Goal: Check status: Check status

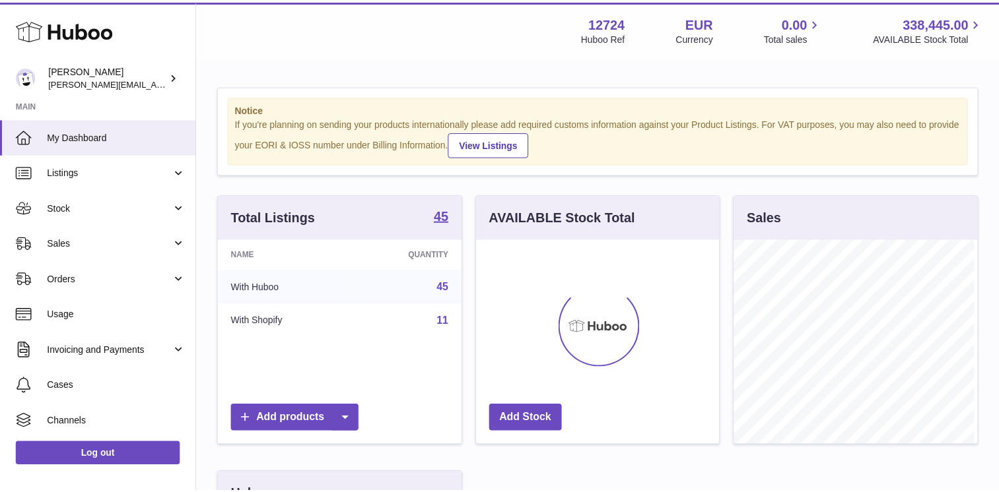
scroll to position [206, 246]
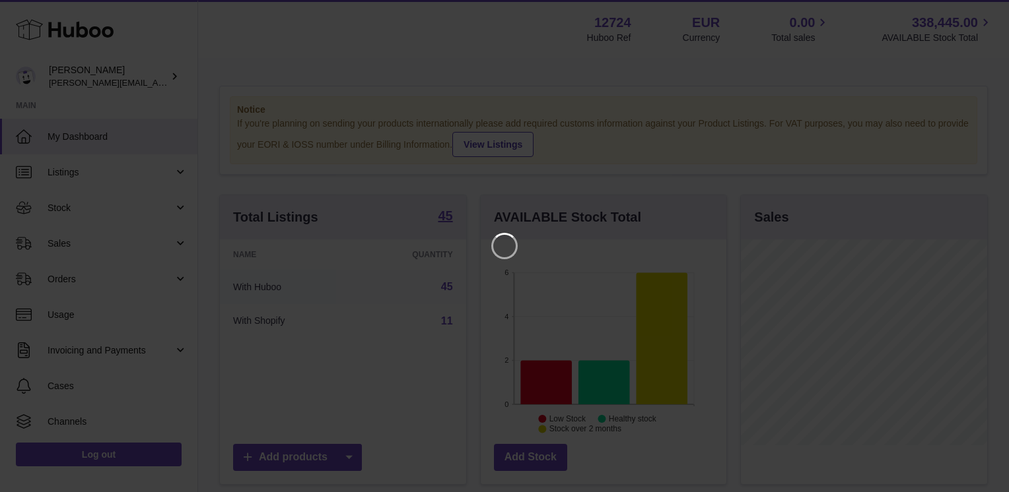
drag, startPoint x: 541, startPoint y: 52, endPoint x: 71, endPoint y: 207, distance: 494.1
click at [540, 53] on iframe at bounding box center [504, 246] width 956 height 440
drag, startPoint x: 974, startPoint y: 11, endPoint x: 964, endPoint y: 13, distance: 10.1
click at [972, 11] on icon "Close" at bounding box center [974, 12] width 16 height 16
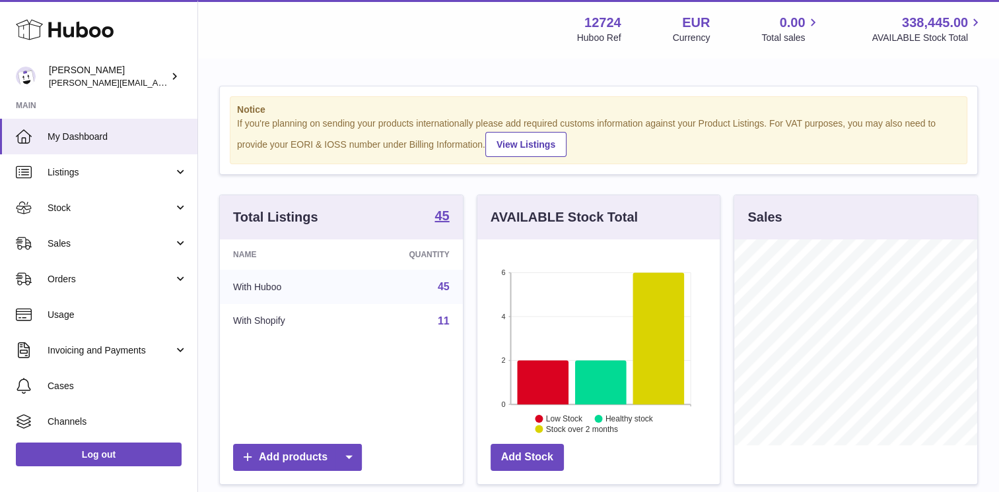
scroll to position [659943, 659907]
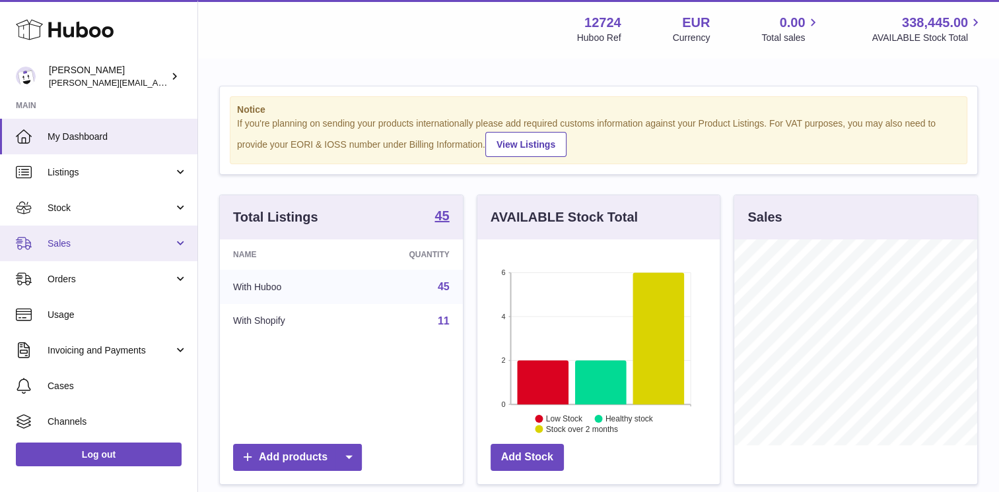
click at [100, 238] on span "Sales" at bounding box center [111, 244] width 126 height 13
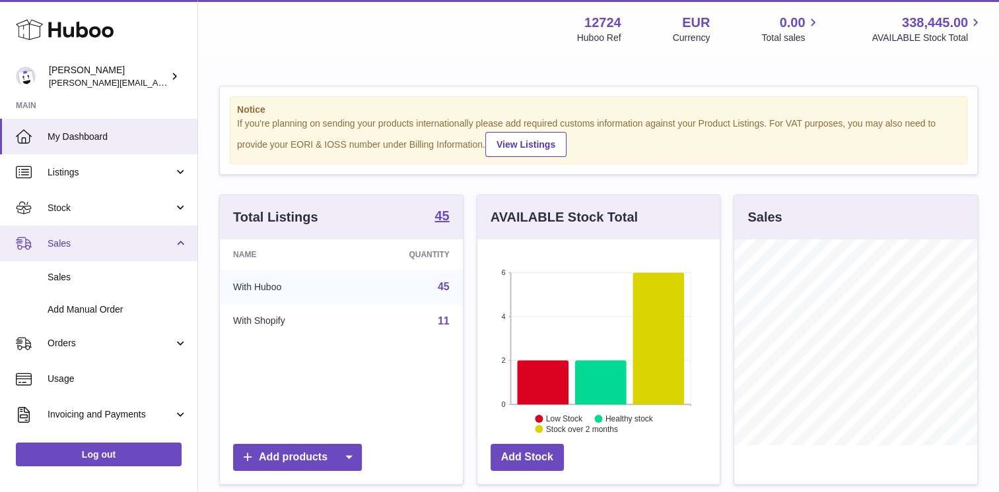
drag, startPoint x: 86, startPoint y: 276, endPoint x: 184, endPoint y: 234, distance: 106.2
click at [87, 276] on span "Sales" at bounding box center [118, 277] width 140 height 13
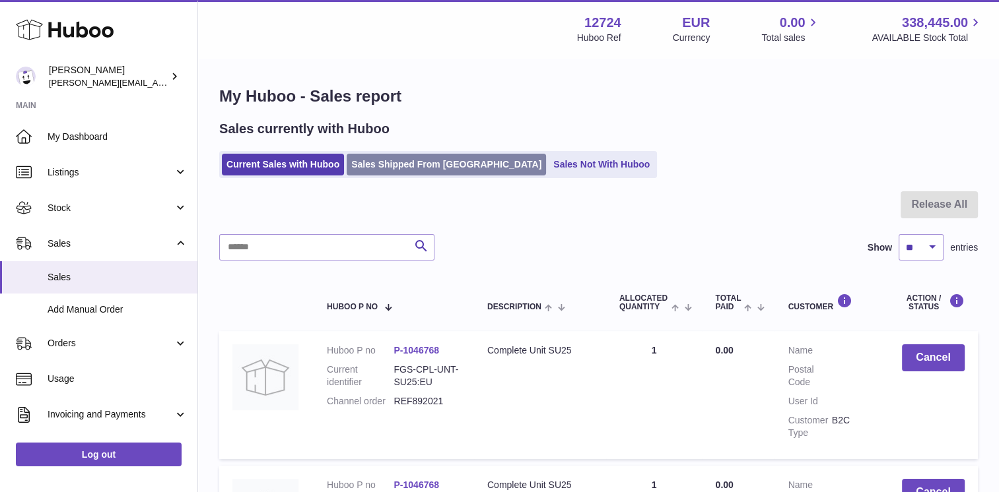
click at [430, 162] on link "Sales Shipped From [GEOGRAPHIC_DATA]" at bounding box center [446, 165] width 199 height 22
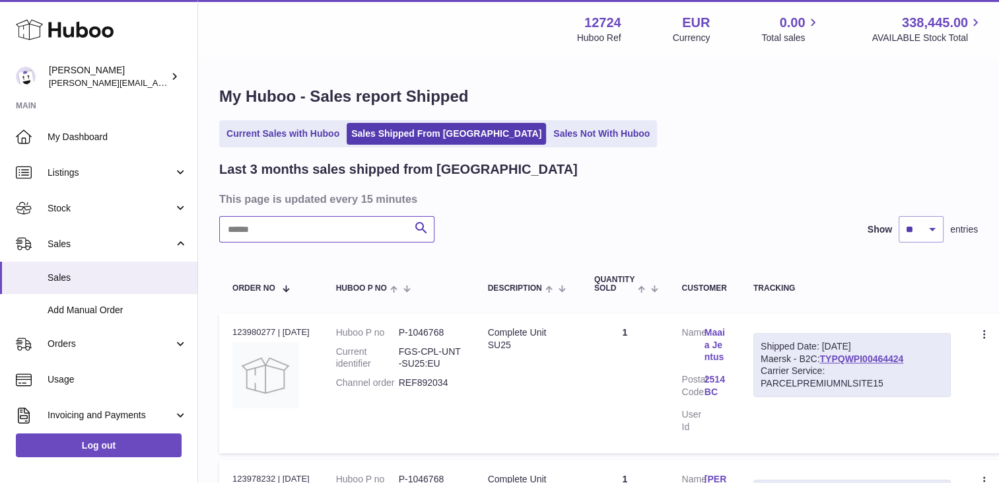
click at [386, 234] on input "text" at bounding box center [326, 229] width 215 height 26
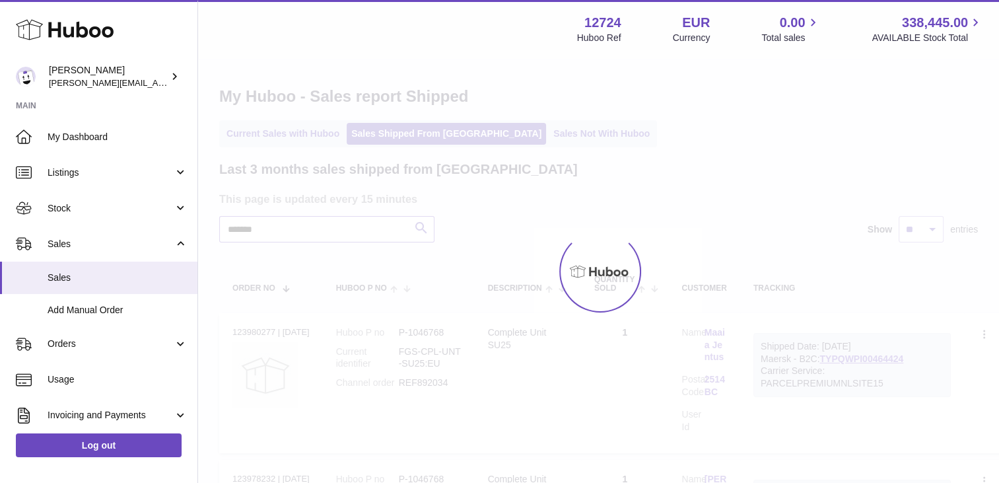
type input "*******"
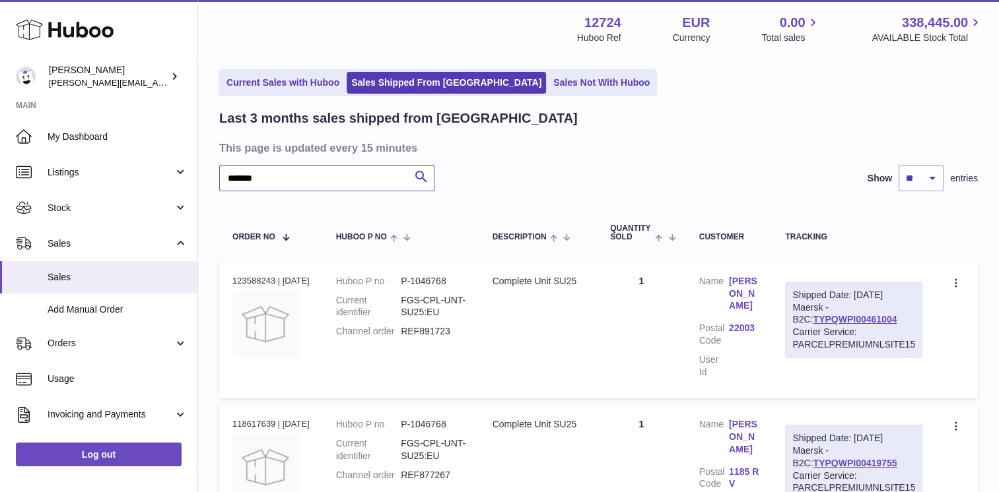
scroll to position [66, 0]
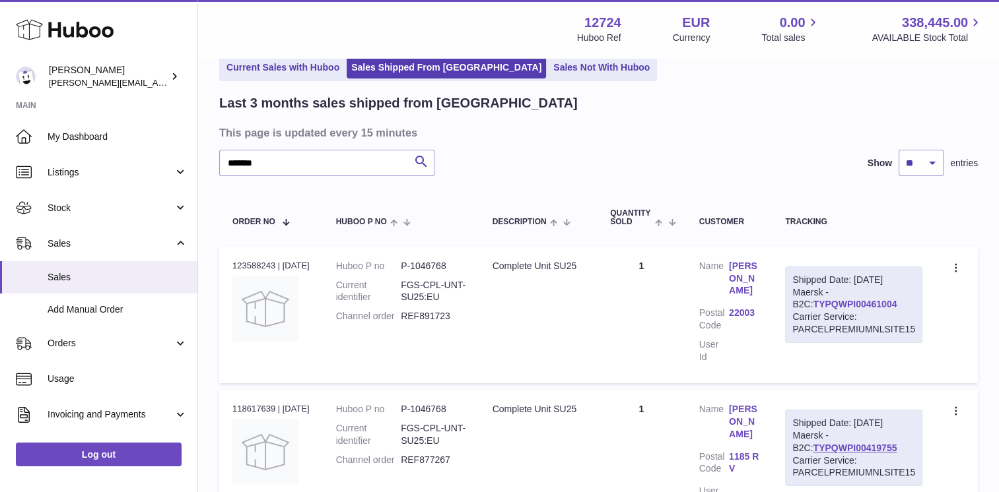
click at [856, 304] on link "TYPQWPI00461004" at bounding box center [855, 304] width 84 height 11
drag, startPoint x: 463, startPoint y: 315, endPoint x: 409, endPoint y: 313, distance: 53.5
click at [409, 313] on dd "REF891723" at bounding box center [433, 316] width 65 height 13
copy dd "REF891723"
